Goal: Use online tool/utility: Use online tool/utility

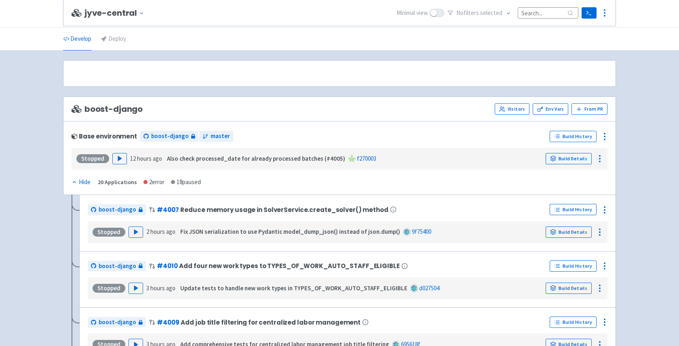
scroll to position [2024, 0]
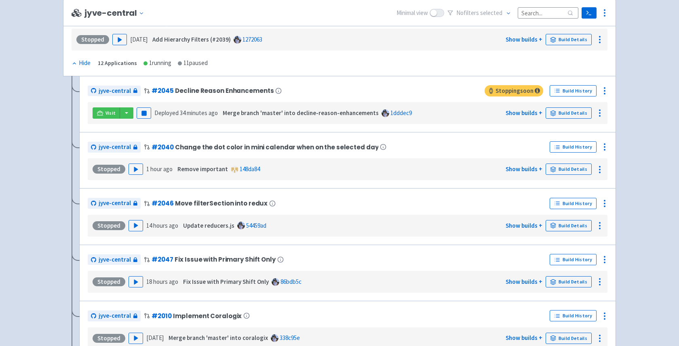
click at [324, 32] on div "Base environment boost-django jyve-central Build History Stopped Play 1 day ago…" at bounding box center [340, 31] width 536 height 40
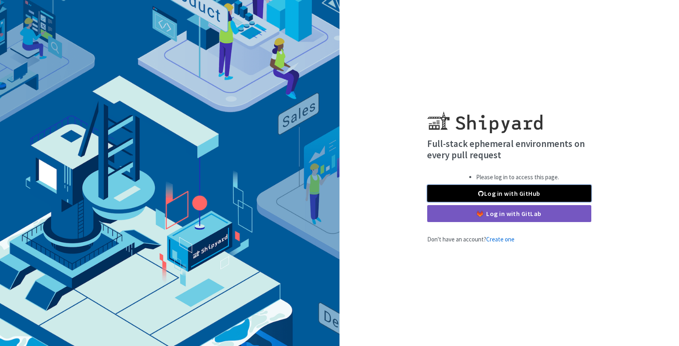
click at [436, 191] on link "Log in with GitHub" at bounding box center [509, 193] width 164 height 17
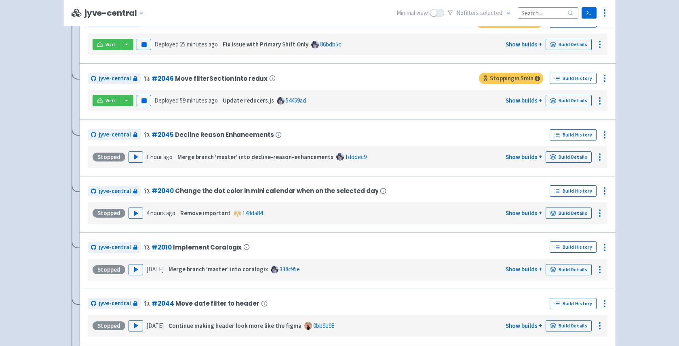
scroll to position [2095, 0]
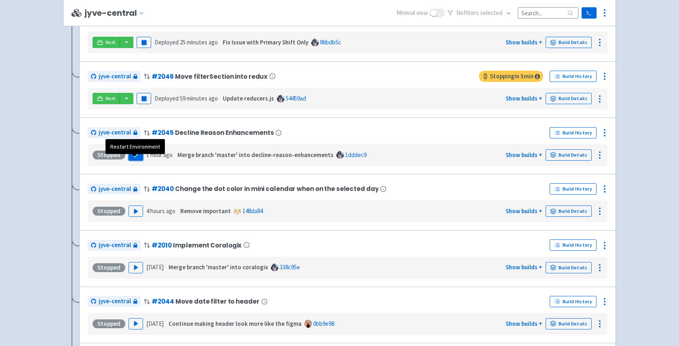
click at [134, 157] on polygon "button" at bounding box center [136, 155] width 4 height 4
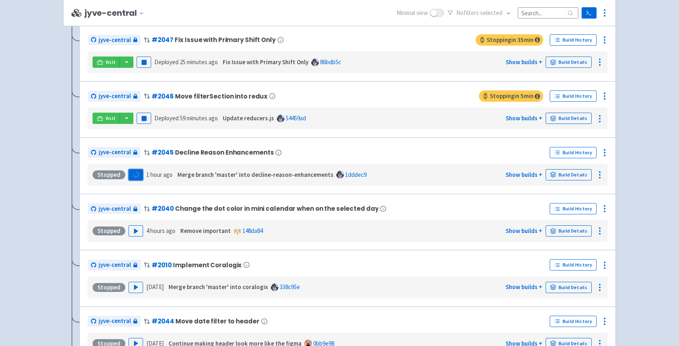
scroll to position [1963, 0]
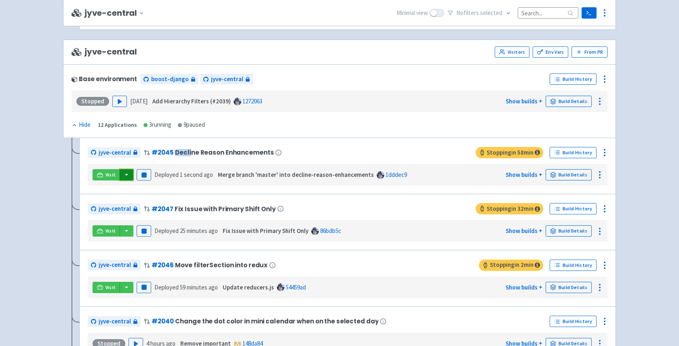
click at [128, 179] on button "button" at bounding box center [127, 174] width 14 height 11
click at [131, 208] on link "jyve-central (react)" at bounding box center [161, 204] width 84 height 13
